Goal: Navigation & Orientation: Find specific page/section

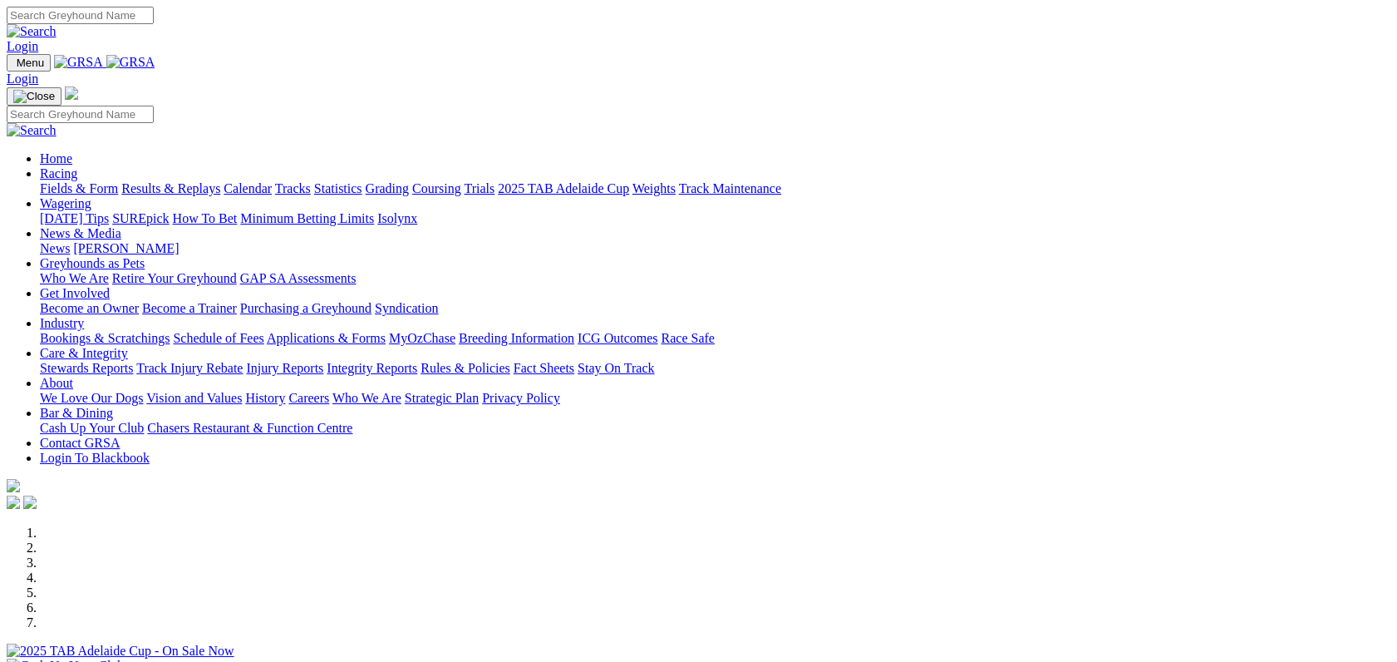
click at [118, 181] on link "Fields & Form" at bounding box center [79, 188] width 78 height 14
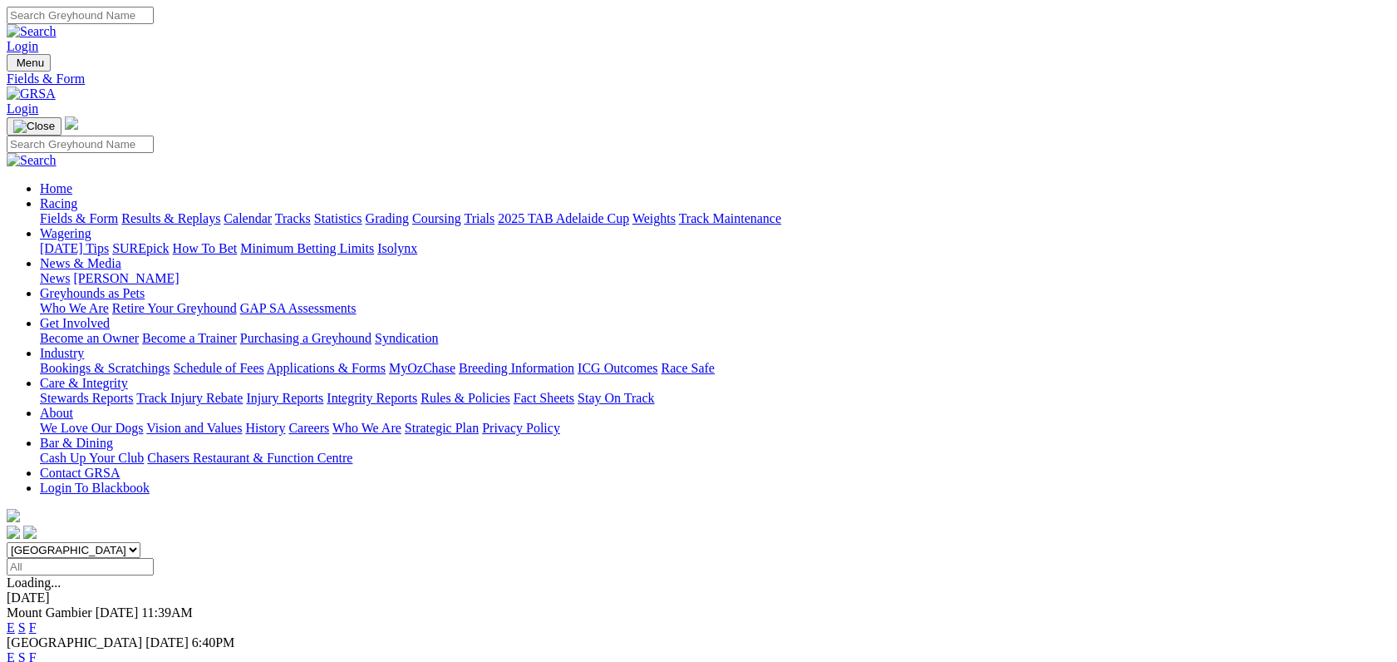
click at [37, 650] on link "F" at bounding box center [32, 657] width 7 height 14
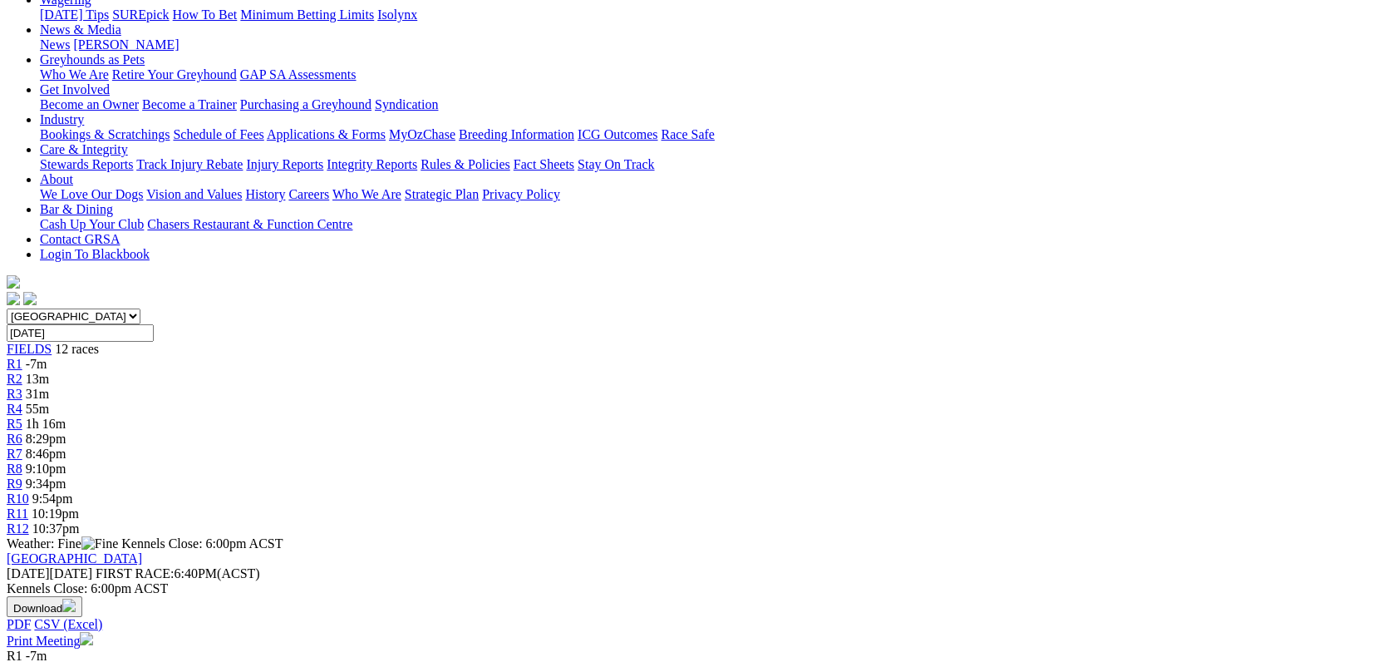
scroll to position [229, 0]
